Goal: Information Seeking & Learning: Learn about a topic

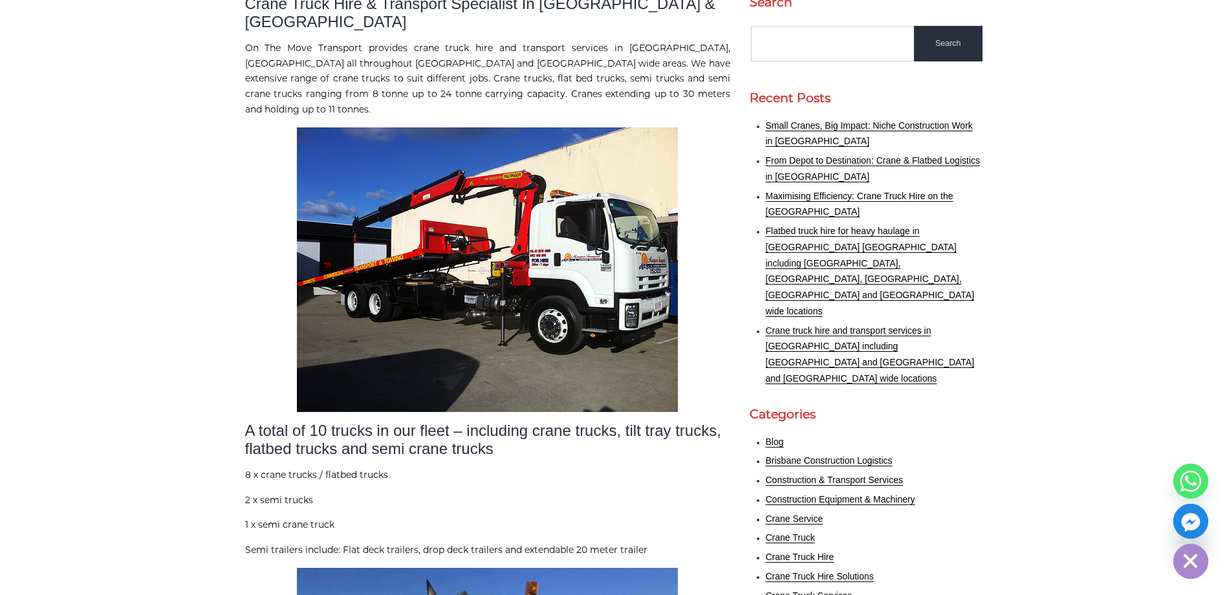
scroll to position [388, 0]
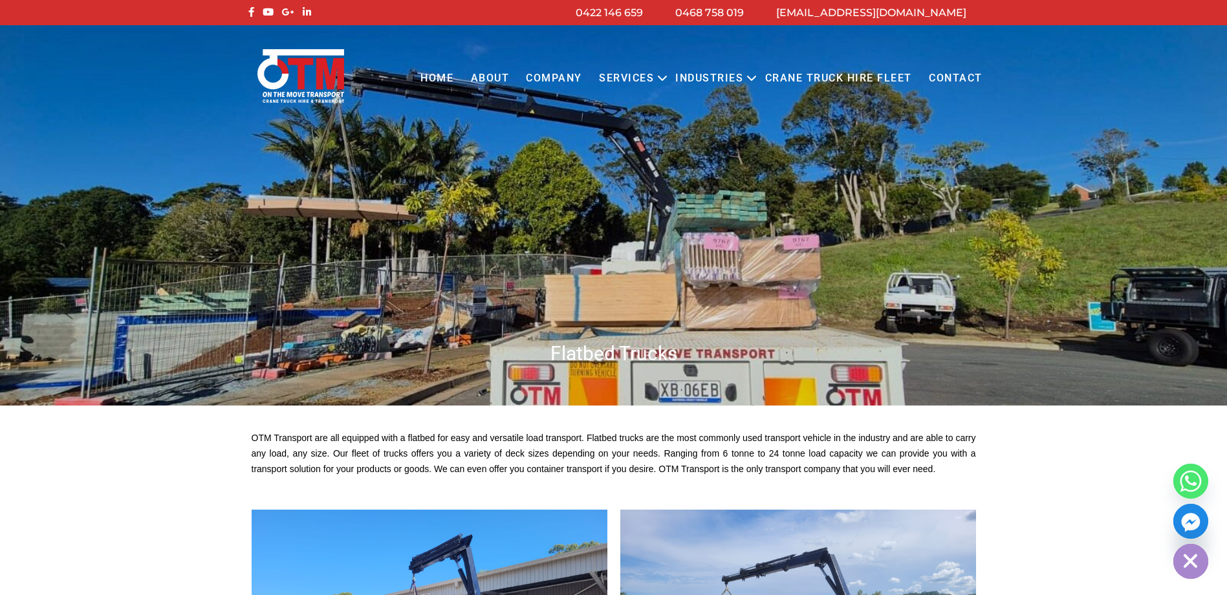
click at [780, 77] on link "Crane Truck Hire Fleet" at bounding box center [838, 79] width 164 height 36
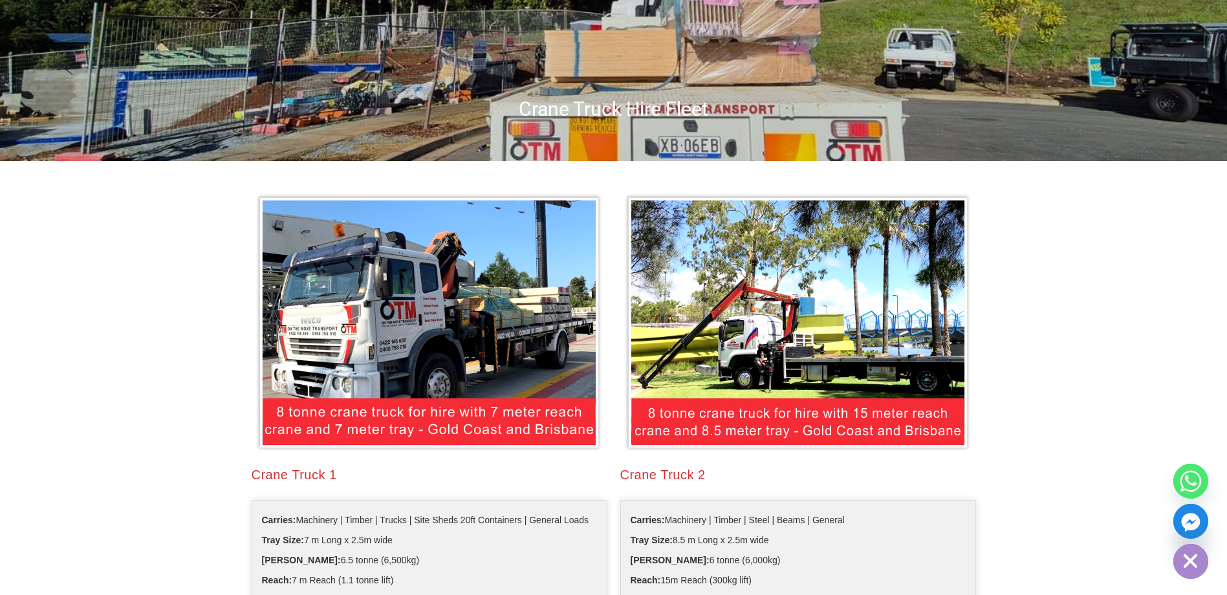
scroll to position [259, 0]
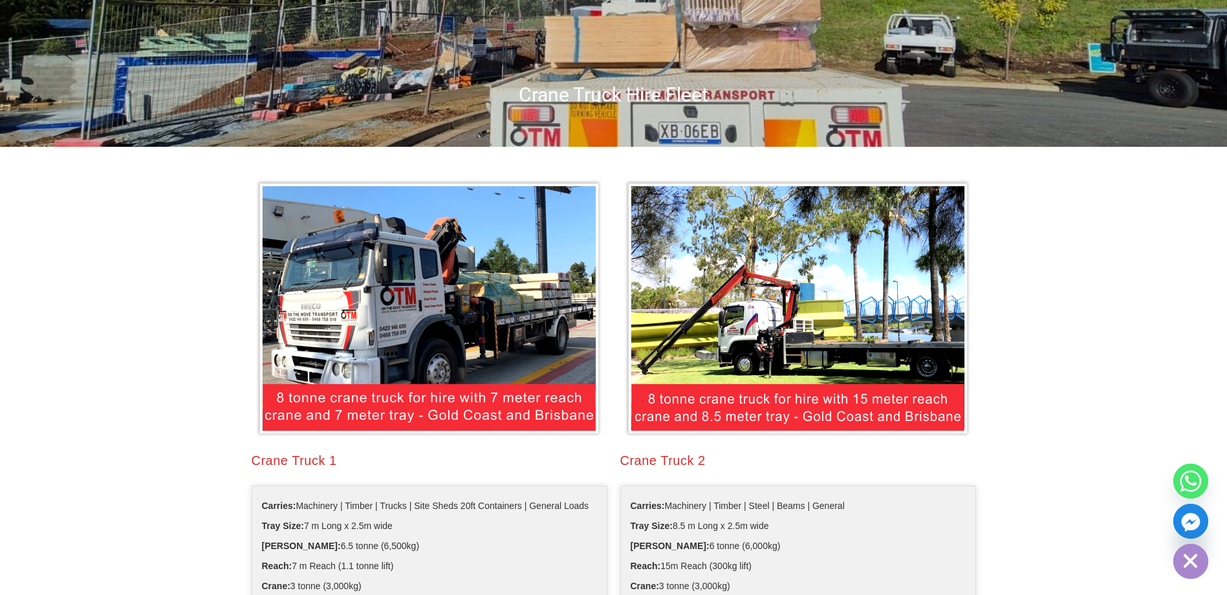
click at [328, 395] on img at bounding box center [429, 309] width 349 height 260
click at [301, 448] on div "Crane Truck 1 Carries: Machinery | Timber | Trucks | Site Sheds 20ft Containers…" at bounding box center [429, 394] width 369 height 445
click at [302, 458] on h2 "Crane Truck 1" at bounding box center [430, 461] width 356 height 18
click at [417, 390] on img at bounding box center [429, 309] width 349 height 260
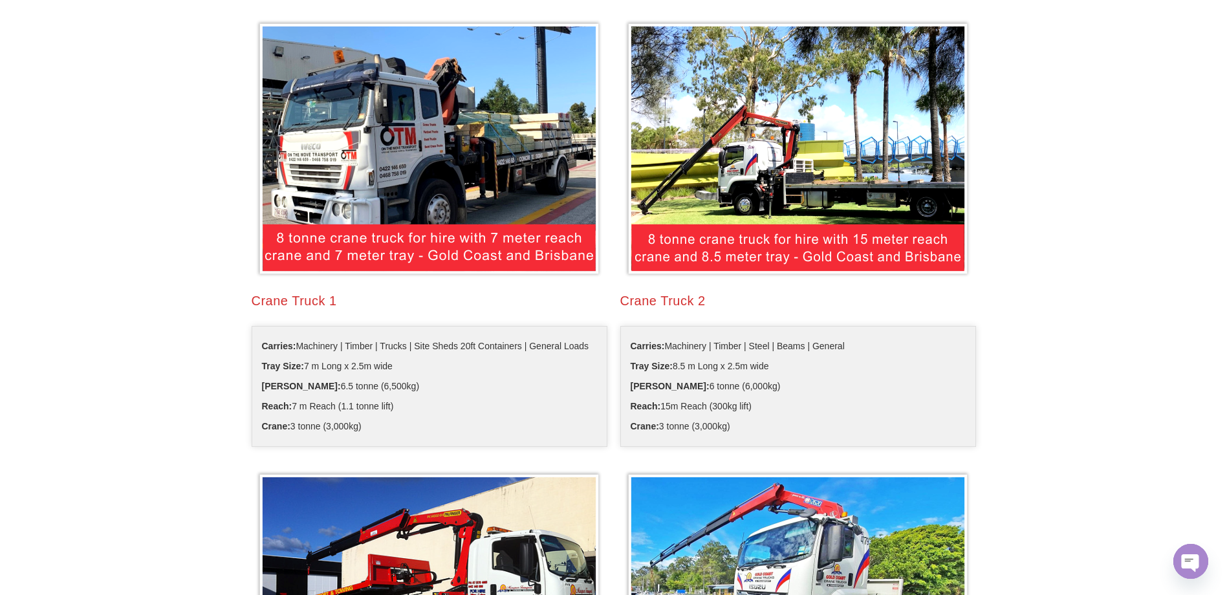
scroll to position [388, 0]
